Goal: Find specific page/section: Find specific page/section

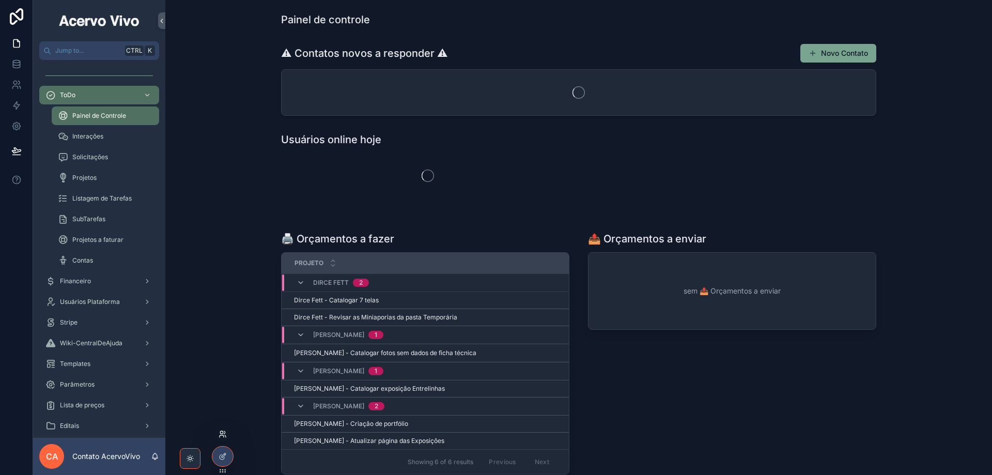
click at [220, 431] on icon at bounding box center [221, 432] width 3 height 3
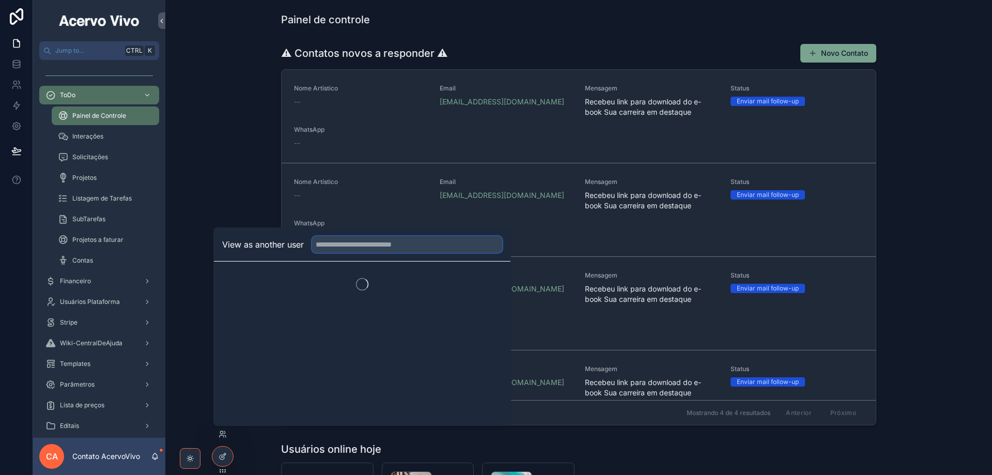
click at [351, 243] on input "text" at bounding box center [407, 244] width 190 height 17
type input "****"
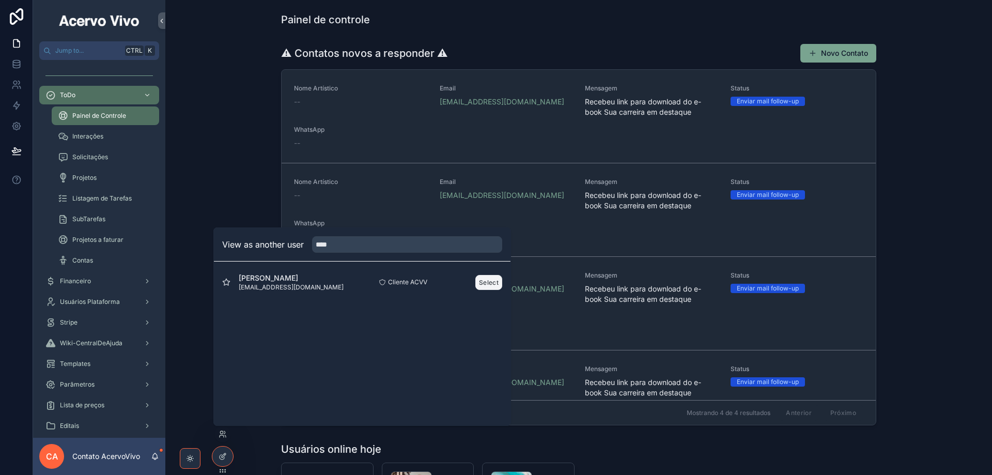
click at [490, 282] on button "Select" at bounding box center [488, 282] width 27 height 15
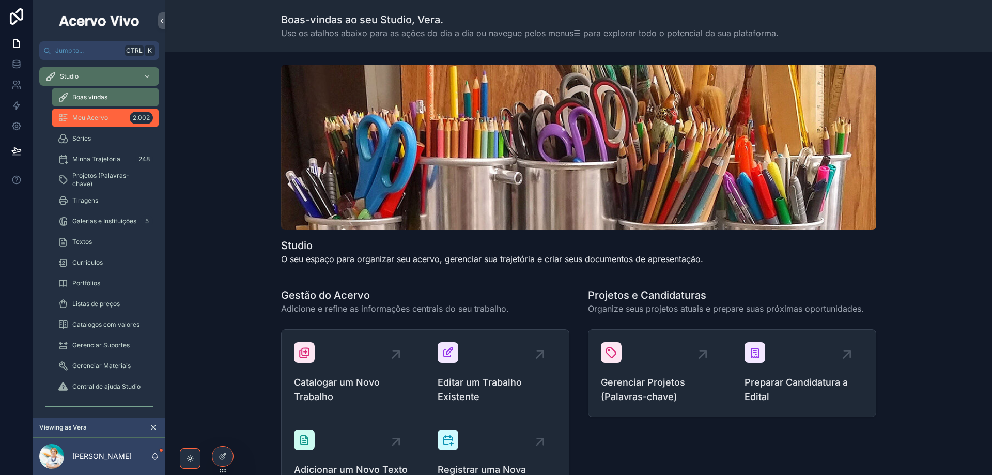
click at [105, 120] on span "Meu Acervo" at bounding box center [90, 118] width 36 height 8
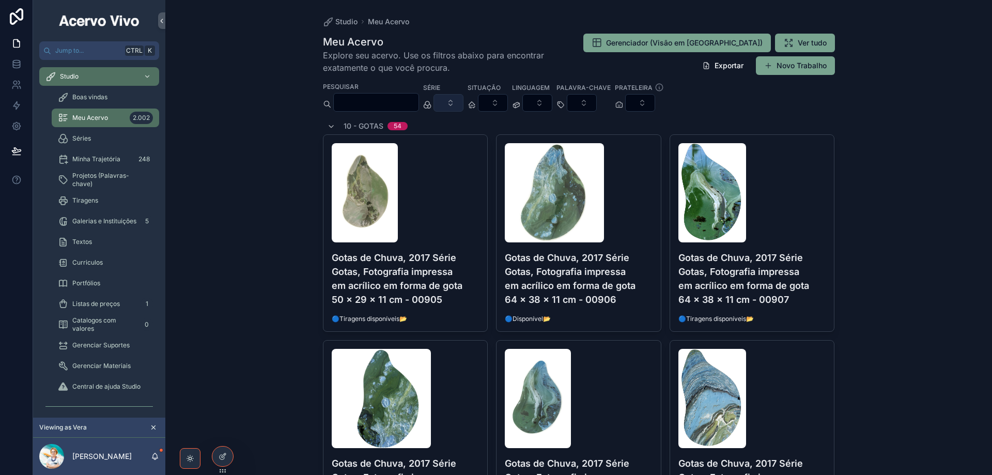
click at [463, 107] on button "Select Button" at bounding box center [448, 103] width 30 height 18
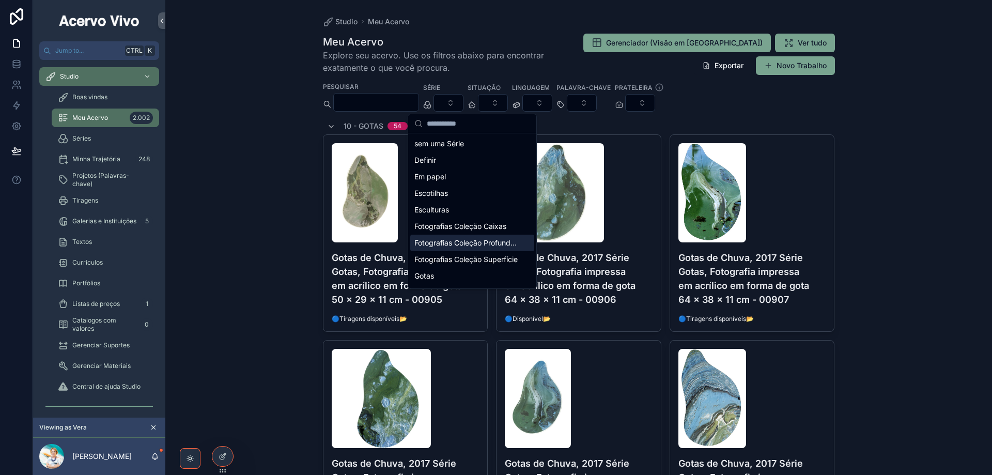
scroll to position [81, 0]
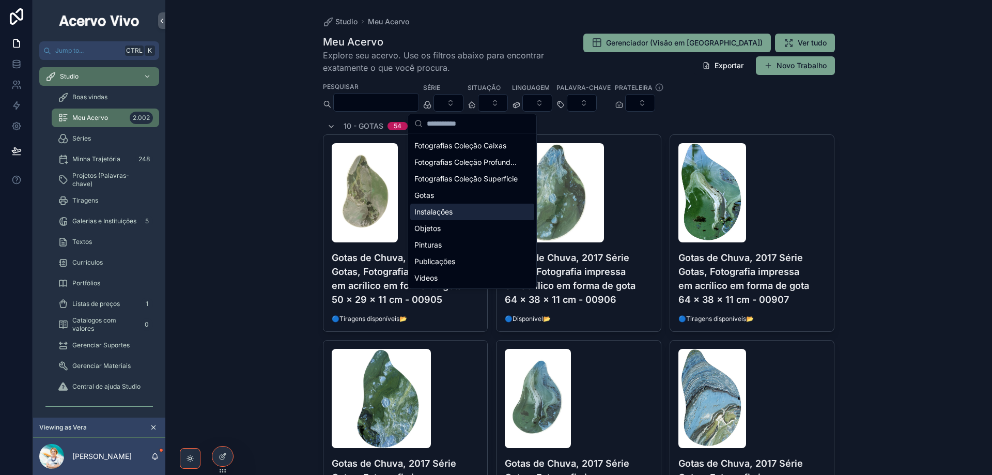
click at [463, 214] on div "Instalações" at bounding box center [472, 212] width 124 height 17
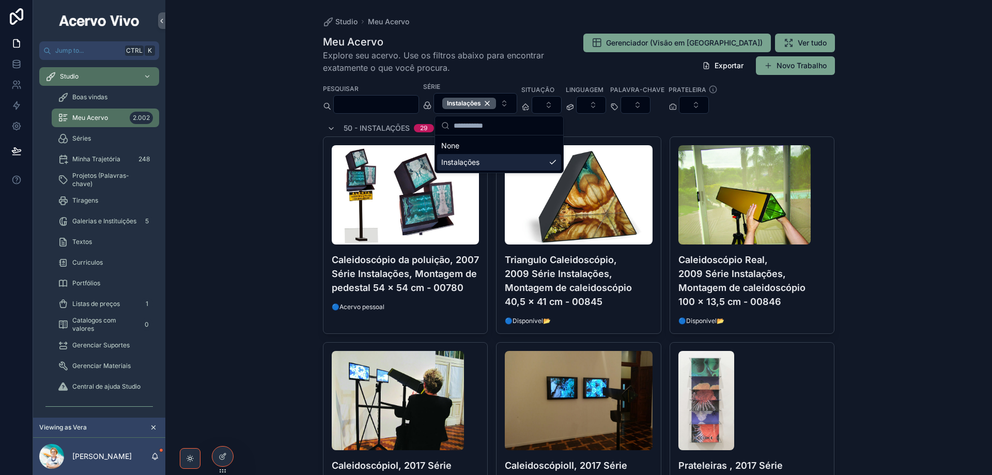
click at [915, 160] on div "Studio Meu Acervo Meu Acervo Explore seu acervo. Use os filtros abaixo para enc…" at bounding box center [578, 237] width 827 height 475
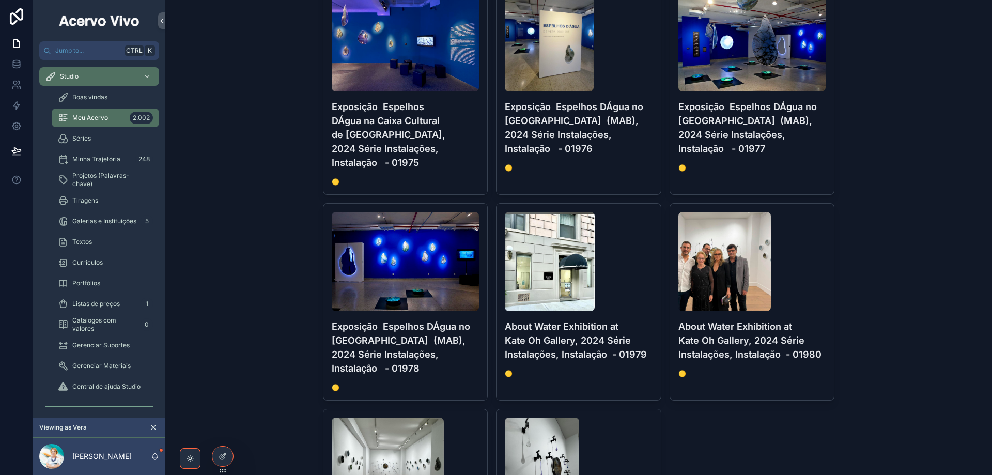
scroll to position [1503, 0]
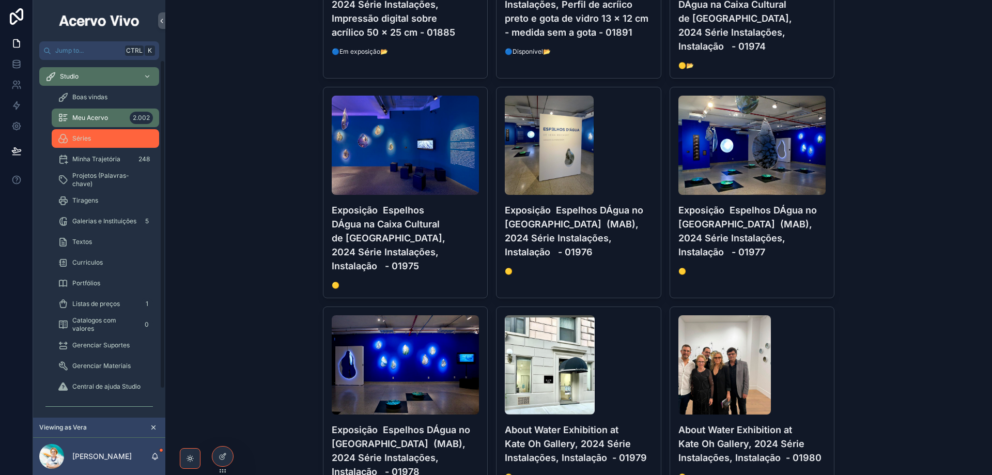
drag, startPoint x: 106, startPoint y: 146, endPoint x: 104, endPoint y: 122, distance: 23.9
click at [106, 146] on div "Séries" at bounding box center [105, 138] width 95 height 17
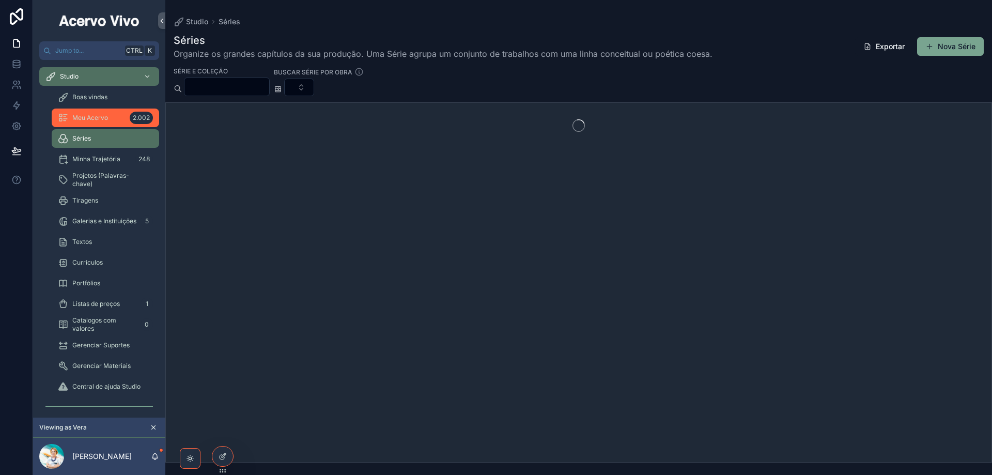
click at [102, 117] on span "Meu Acervo" at bounding box center [90, 118] width 36 height 8
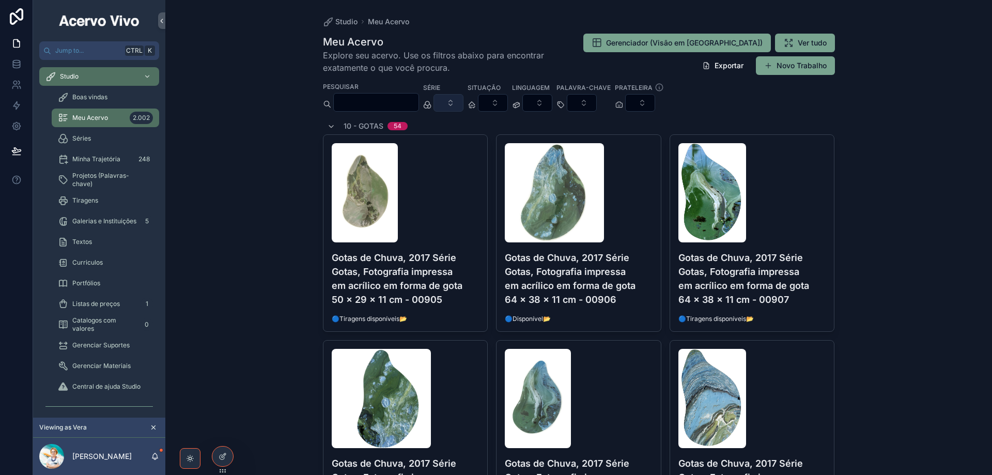
click at [463, 100] on button "Select Button" at bounding box center [448, 103] width 30 height 18
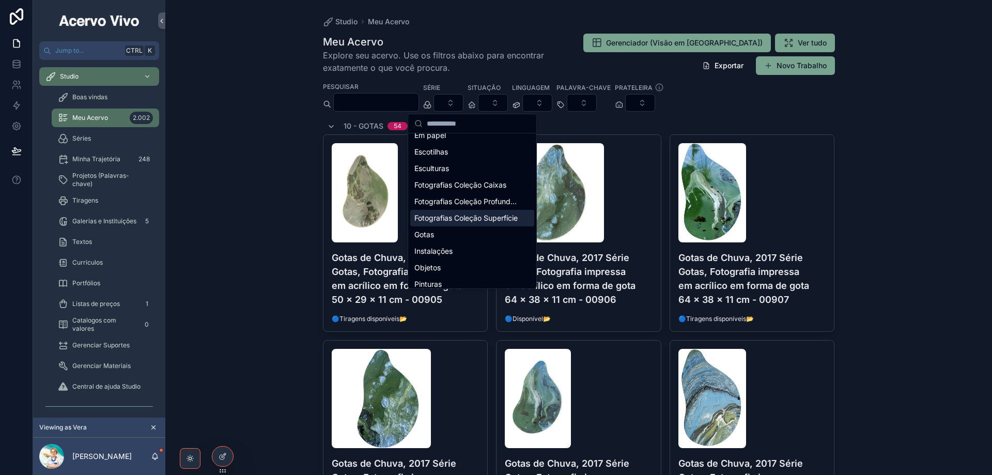
scroll to position [81, 0]
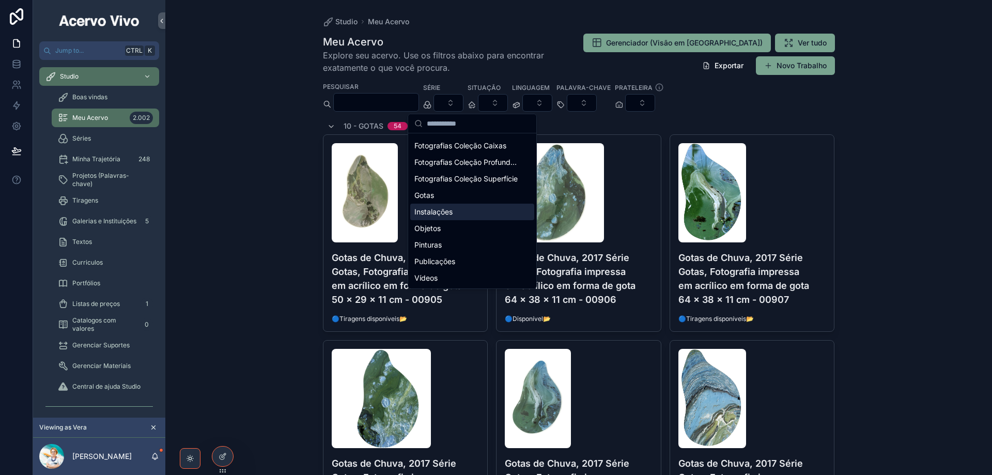
click at [491, 212] on div "Instalações" at bounding box center [472, 212] width 124 height 17
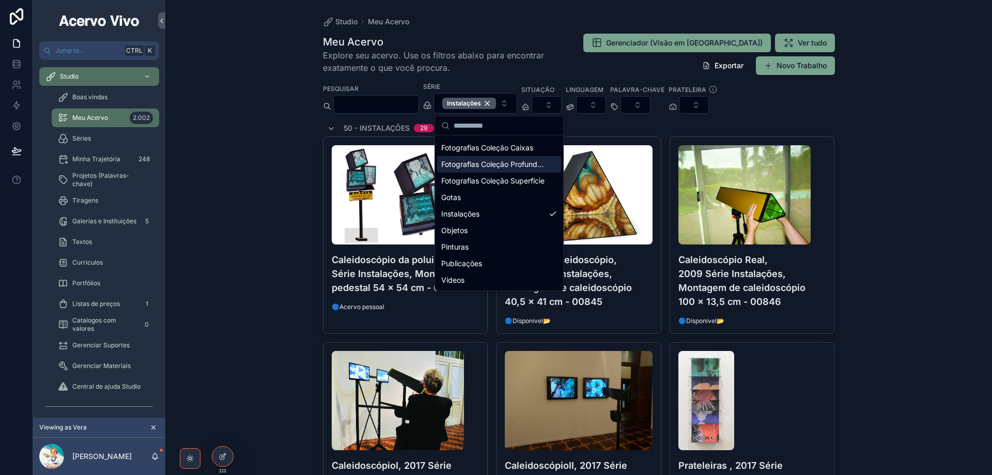
drag, startPoint x: 510, startPoint y: 104, endPoint x: 402, endPoint y: 112, distance: 108.3
click at [496, 104] on div "Instalações" at bounding box center [469, 103] width 54 height 11
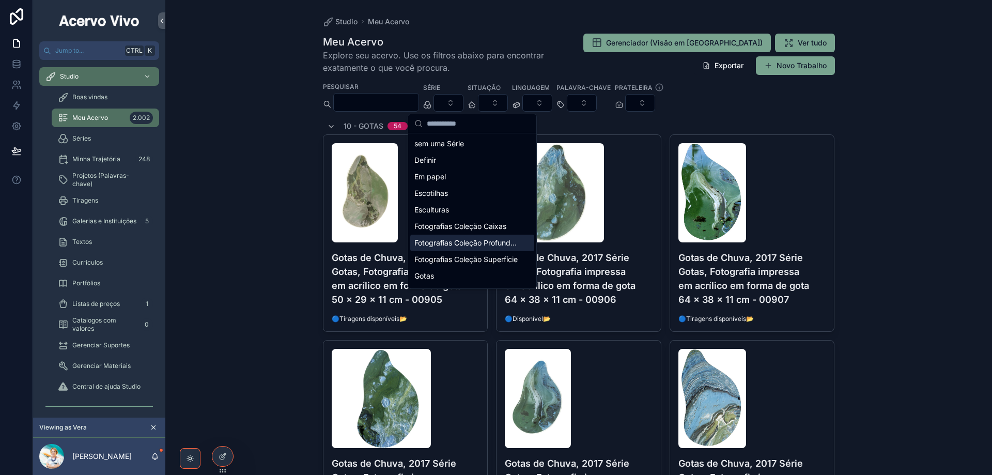
click at [383, 103] on input "scrollable content" at bounding box center [376, 102] width 85 height 14
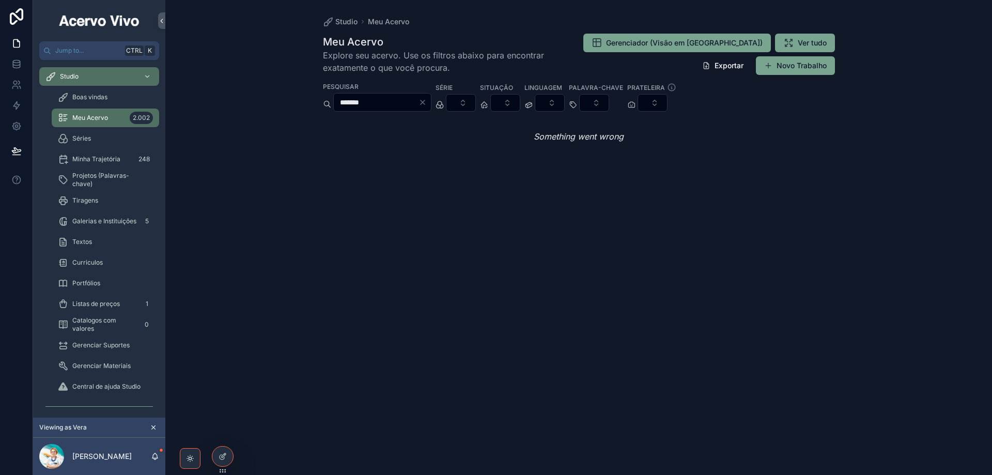
type input "*******"
click at [427, 103] on icon "Clear" at bounding box center [422, 102] width 8 height 8
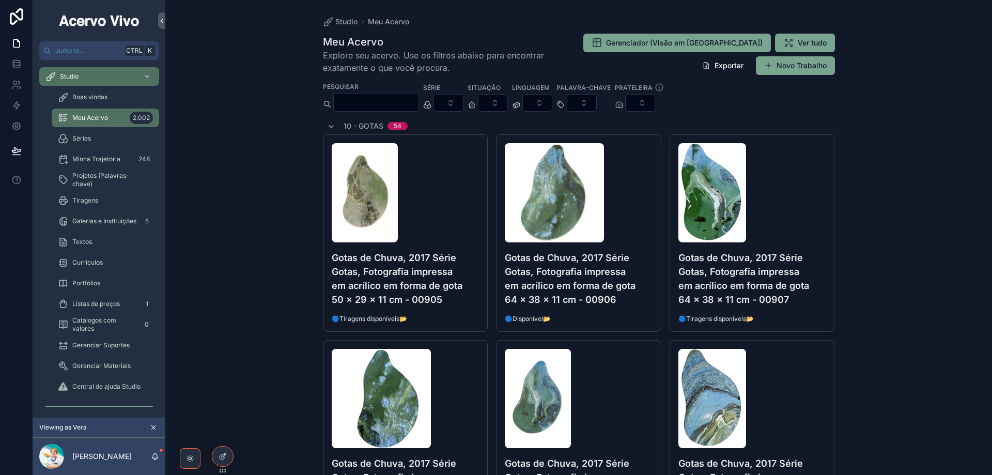
click at [380, 106] on input "scrollable content" at bounding box center [376, 102] width 85 height 14
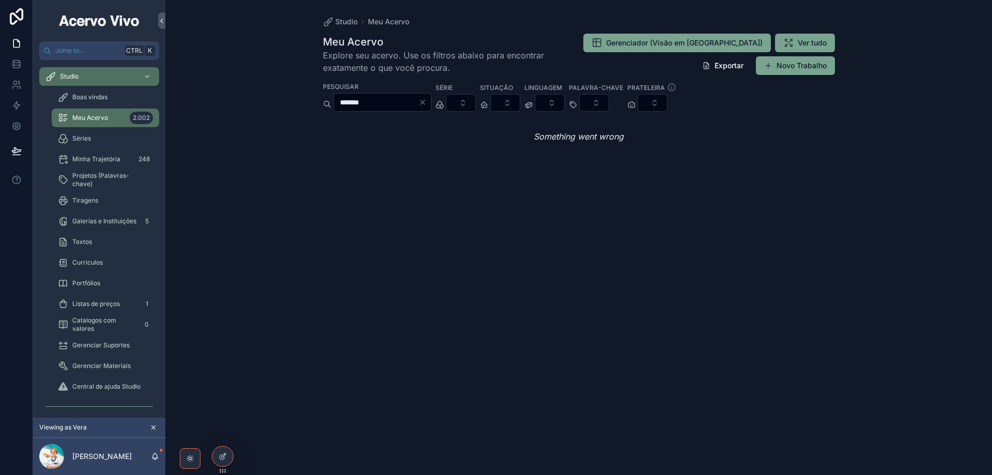
type input "*******"
click at [427, 101] on icon "Clear" at bounding box center [422, 102] width 8 height 8
